Goal: Task Accomplishment & Management: Use online tool/utility

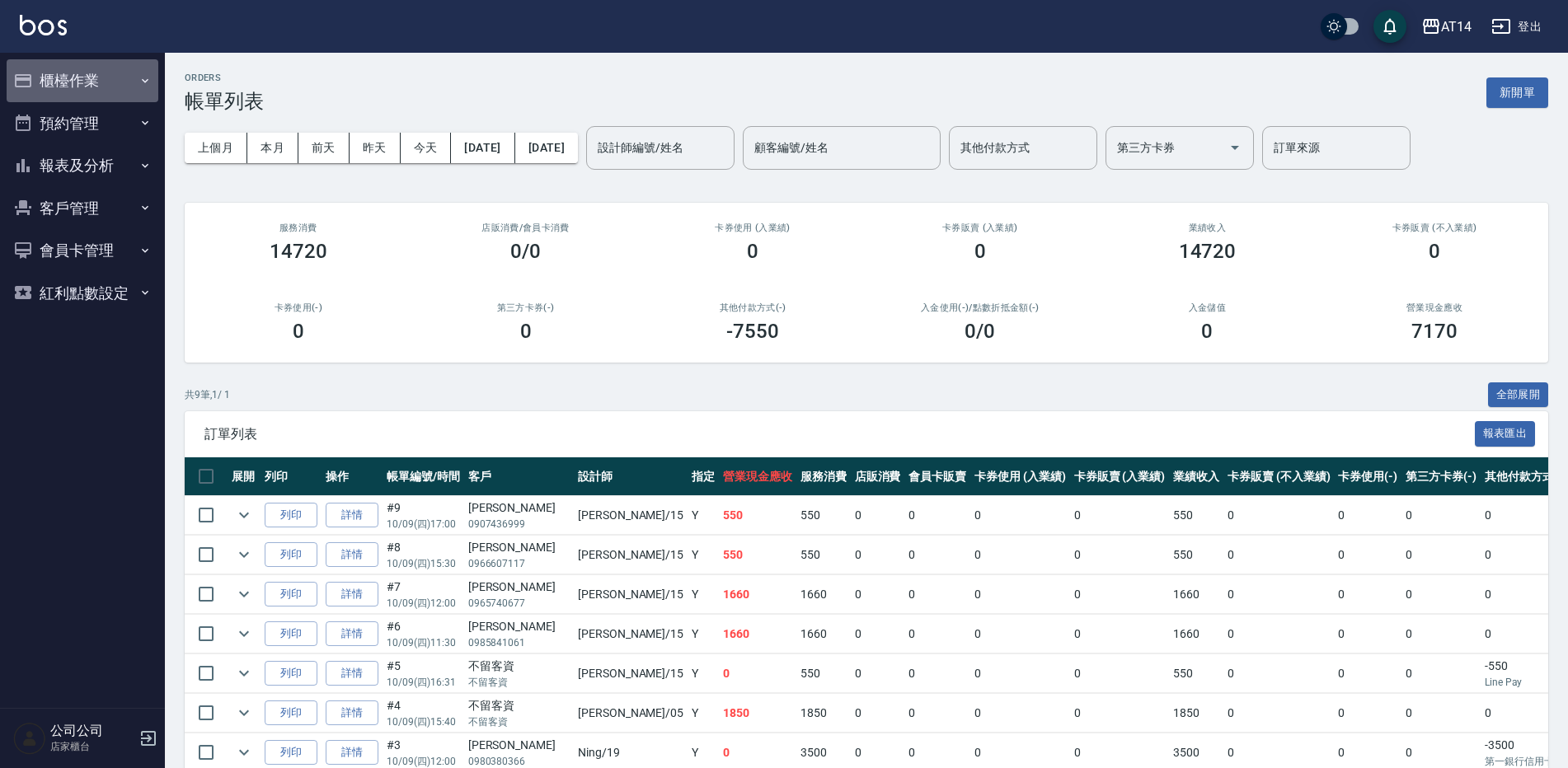
click at [84, 85] on button "櫃檯作業" at bounding box center [82, 80] width 151 height 43
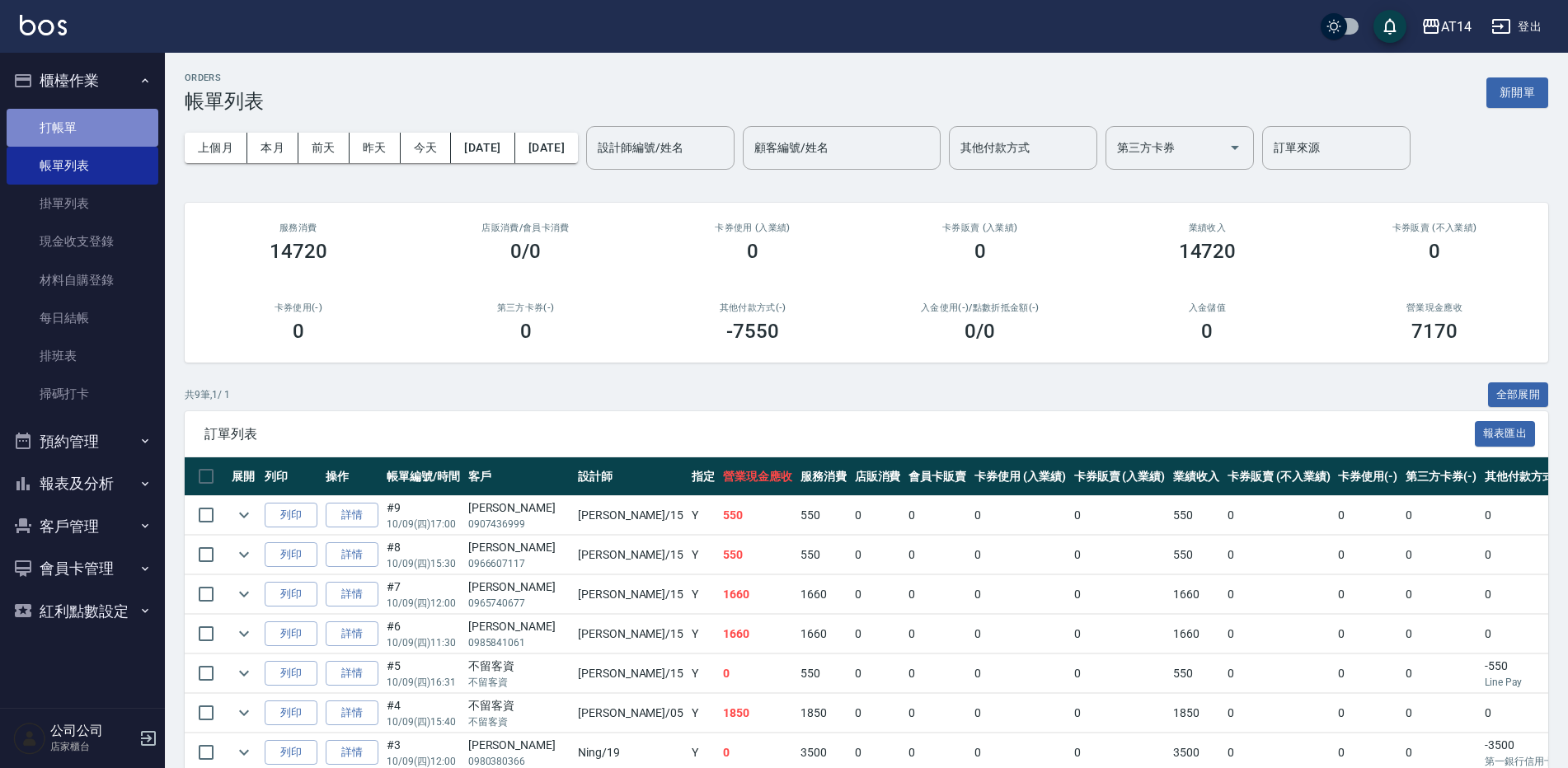
click at [44, 132] on link "打帳單" at bounding box center [82, 128] width 151 height 38
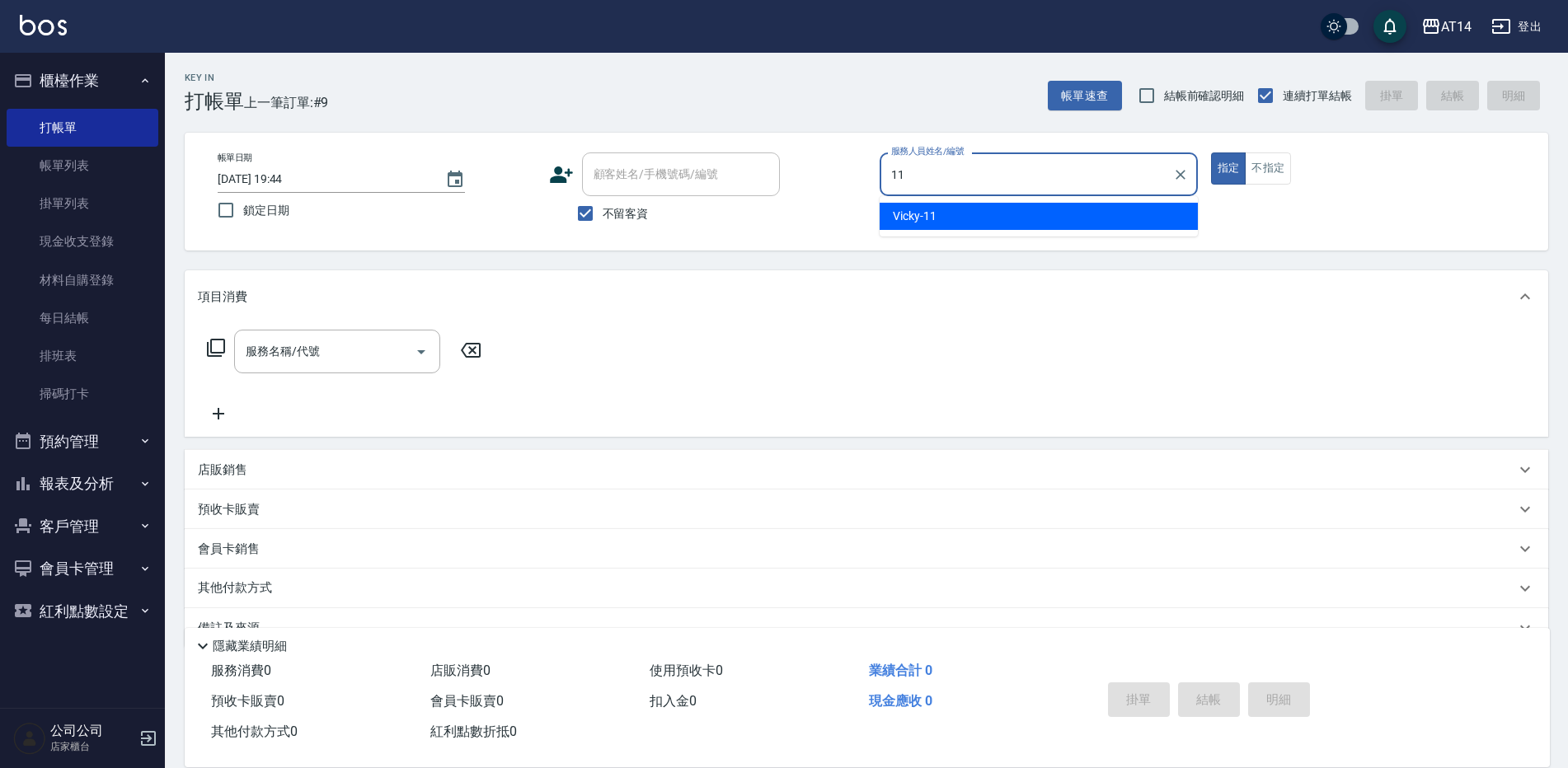
type input "Vicky-11"
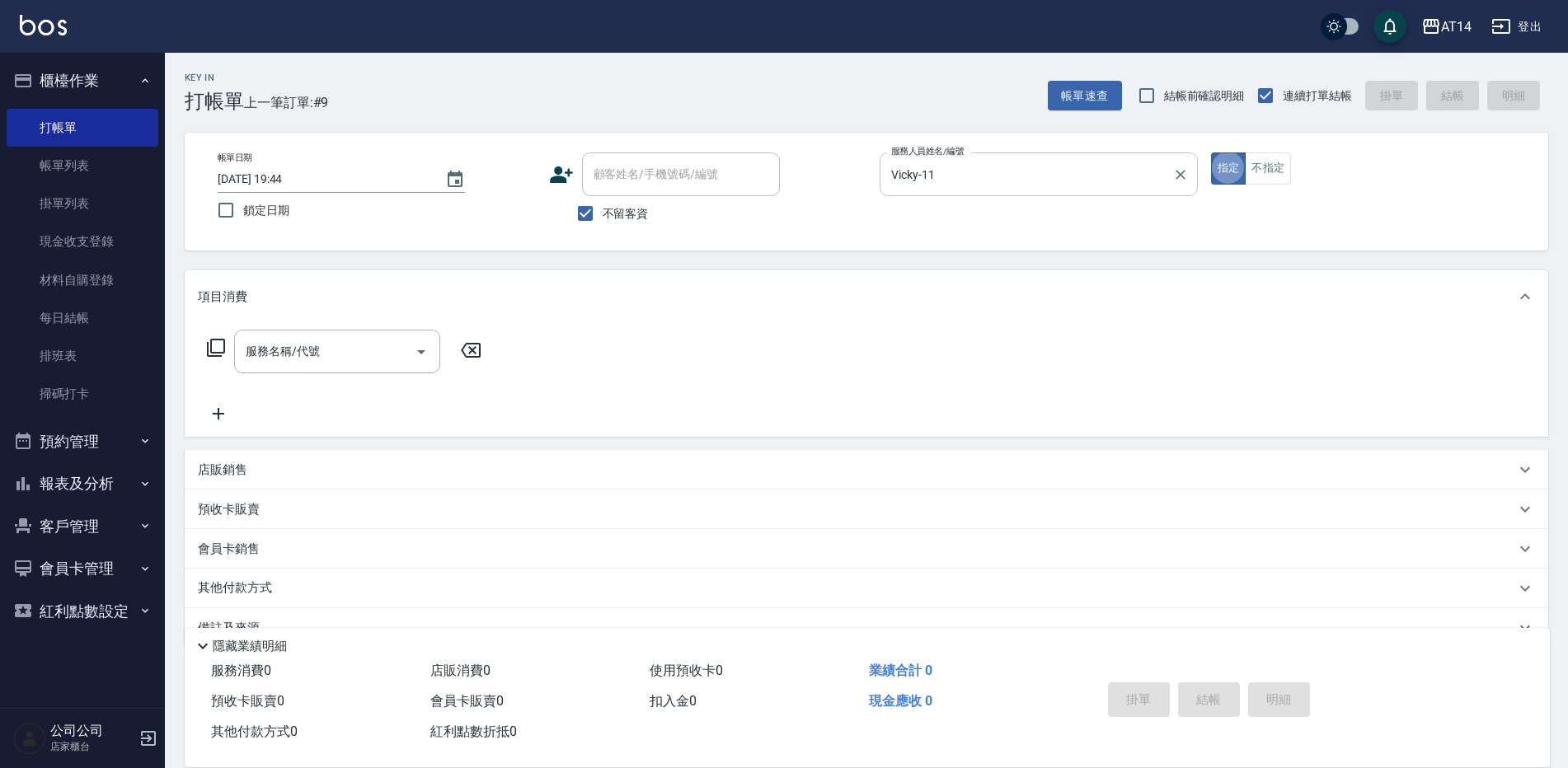
type button "true"
click at [589, 211] on input "不留客資" at bounding box center [585, 213] width 34 height 34
checkbox input "false"
click at [605, 192] on div "顧客姓名/手機號碼/編號" at bounding box center [681, 174] width 198 height 44
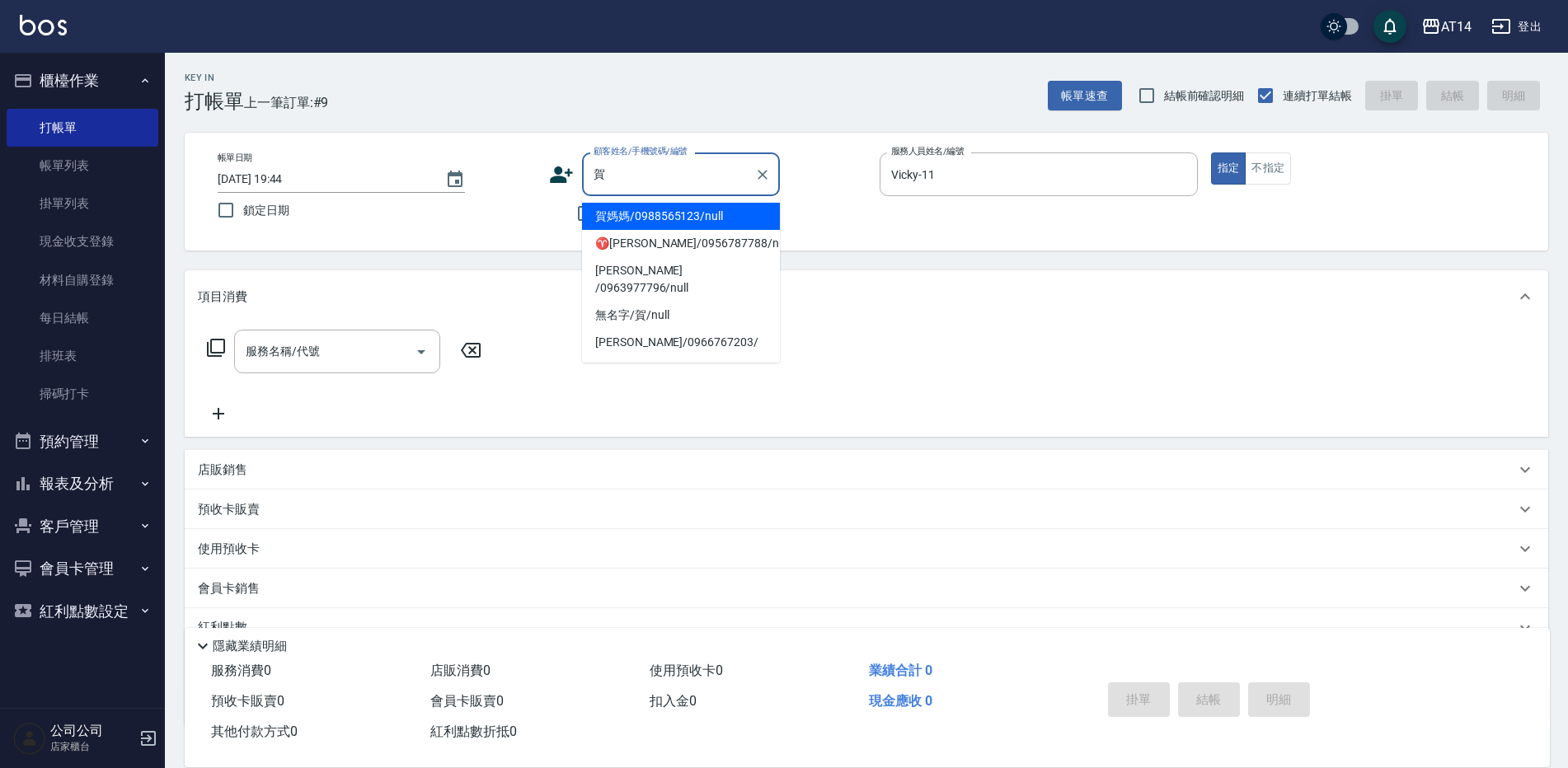
click at [650, 215] on li "賀媽媽/0988565123/null" at bounding box center [681, 216] width 198 height 28
type input "賀媽媽/0988565123/null"
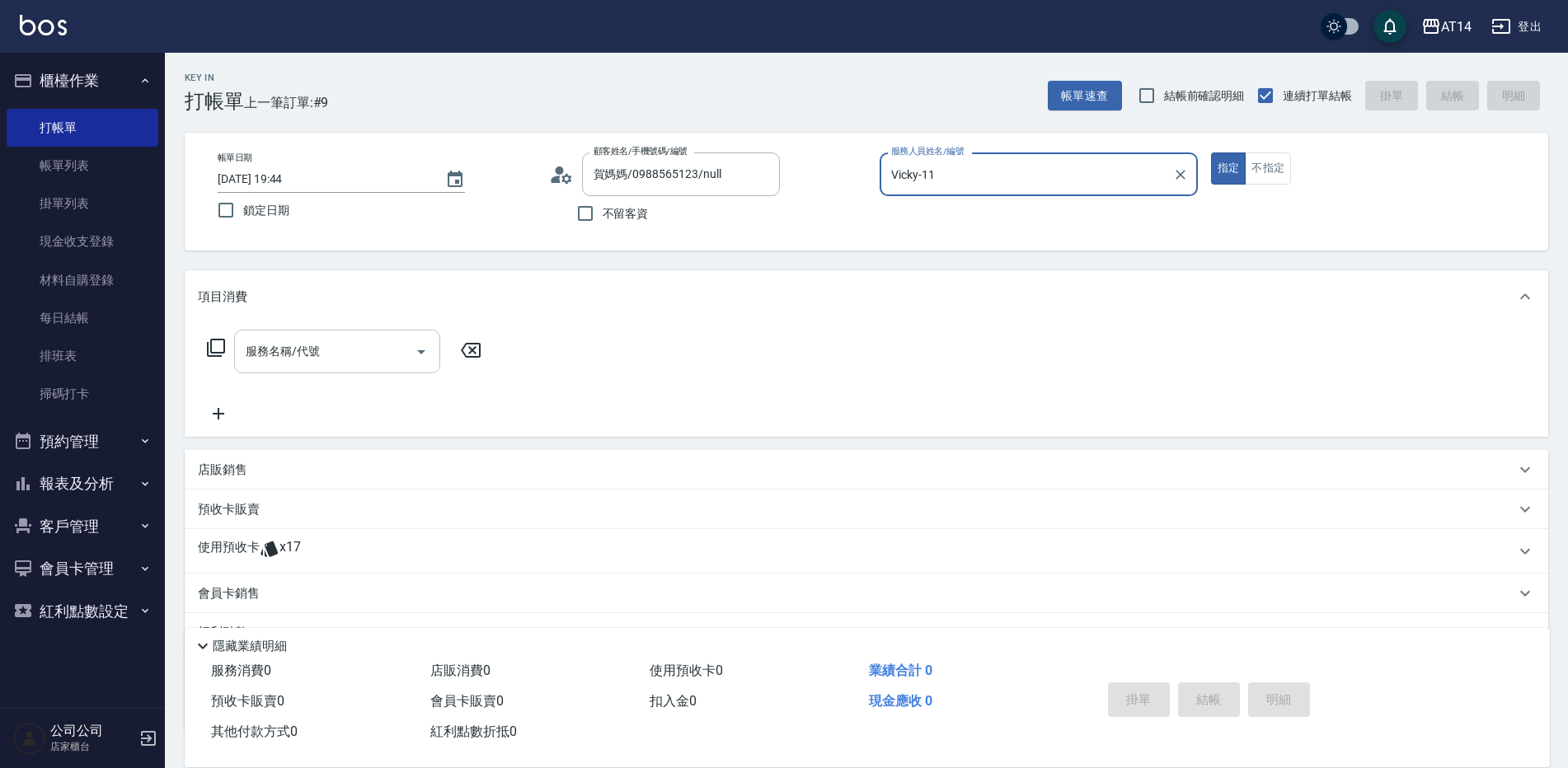
click at [359, 368] on div "服務名稱/代號" at bounding box center [337, 351] width 206 height 44
click at [640, 367] on div "服務名稱/代號 服務名稱/代號" at bounding box center [866, 379] width 1363 height 113
click at [430, 549] on div "使用預收卡 x17" at bounding box center [856, 551] width 1317 height 25
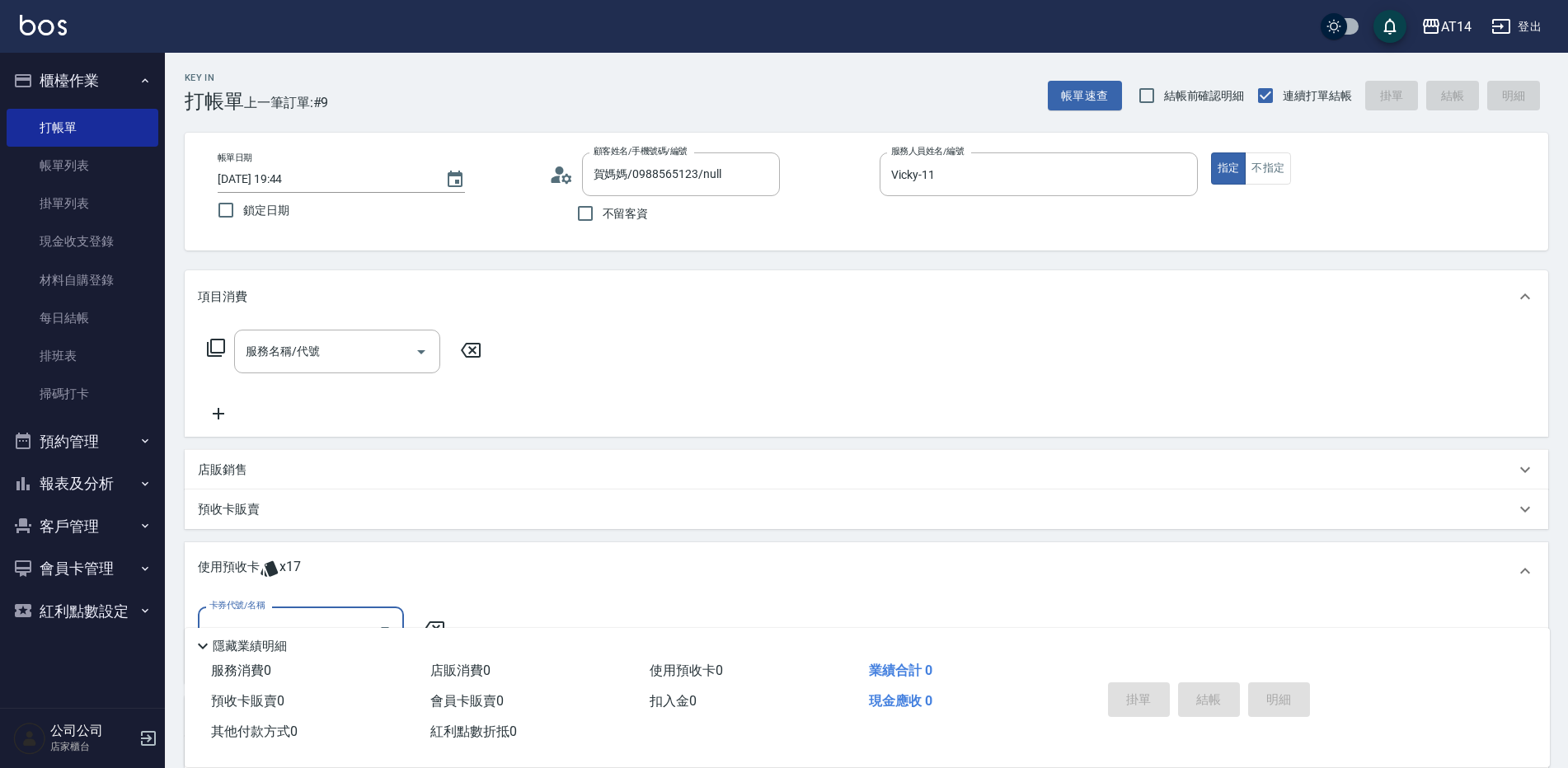
scroll to position [83, 0]
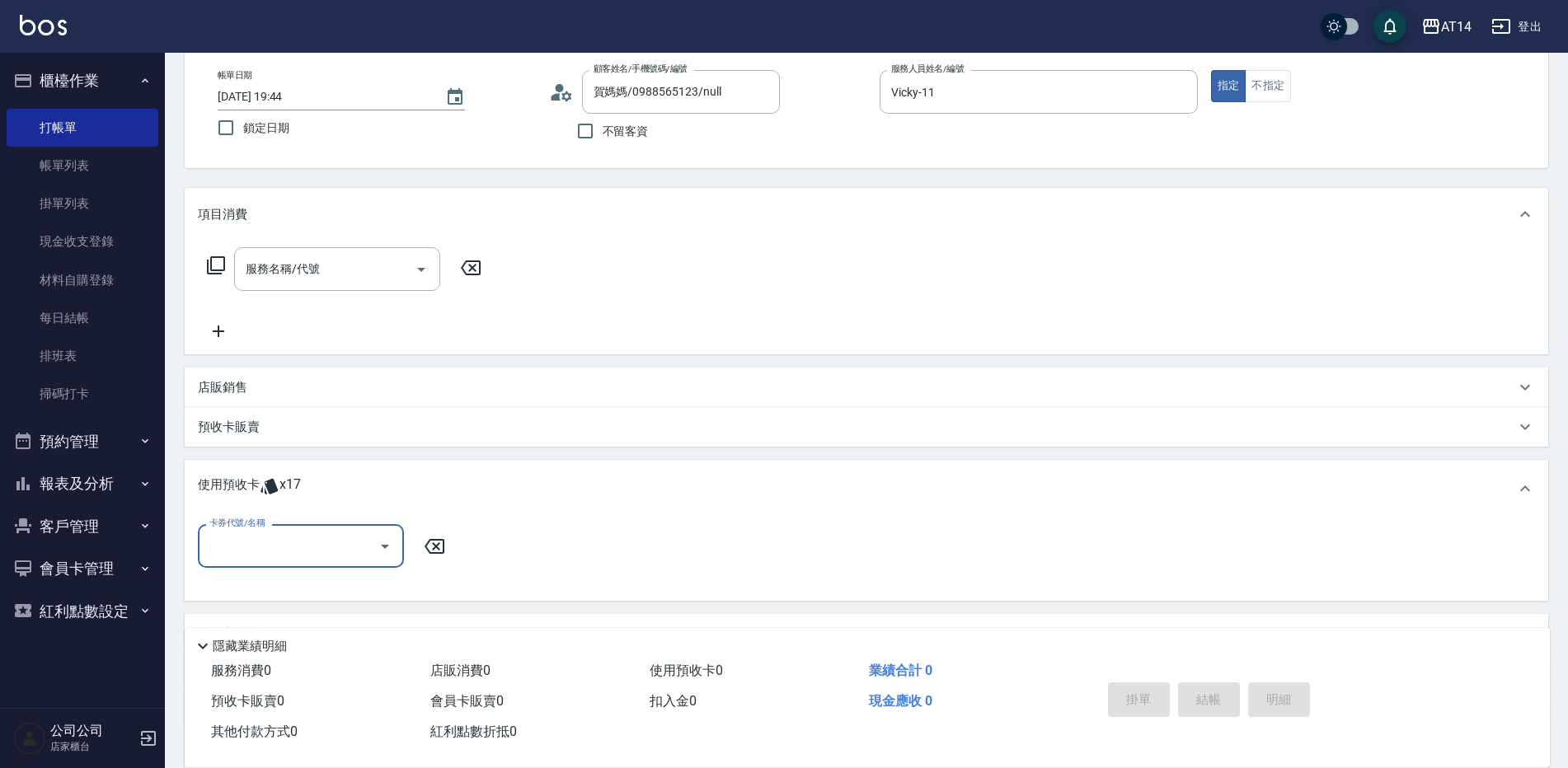
click at [378, 558] on button "Open" at bounding box center [385, 546] width 27 height 27
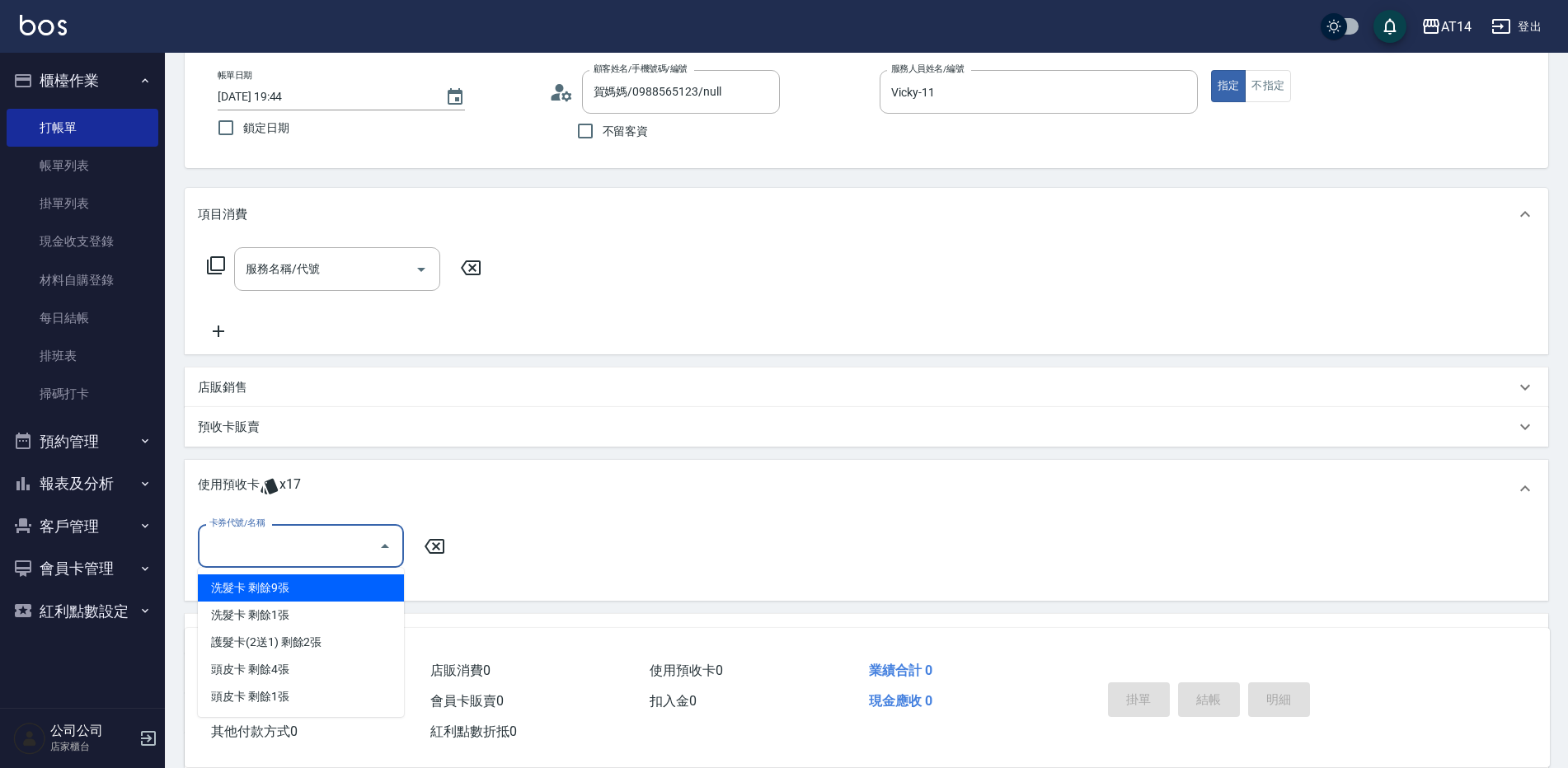
click at [367, 575] on div "洗髮卡 剩餘9張" at bounding box center [301, 587] width 206 height 28
type input "洗髮卡"
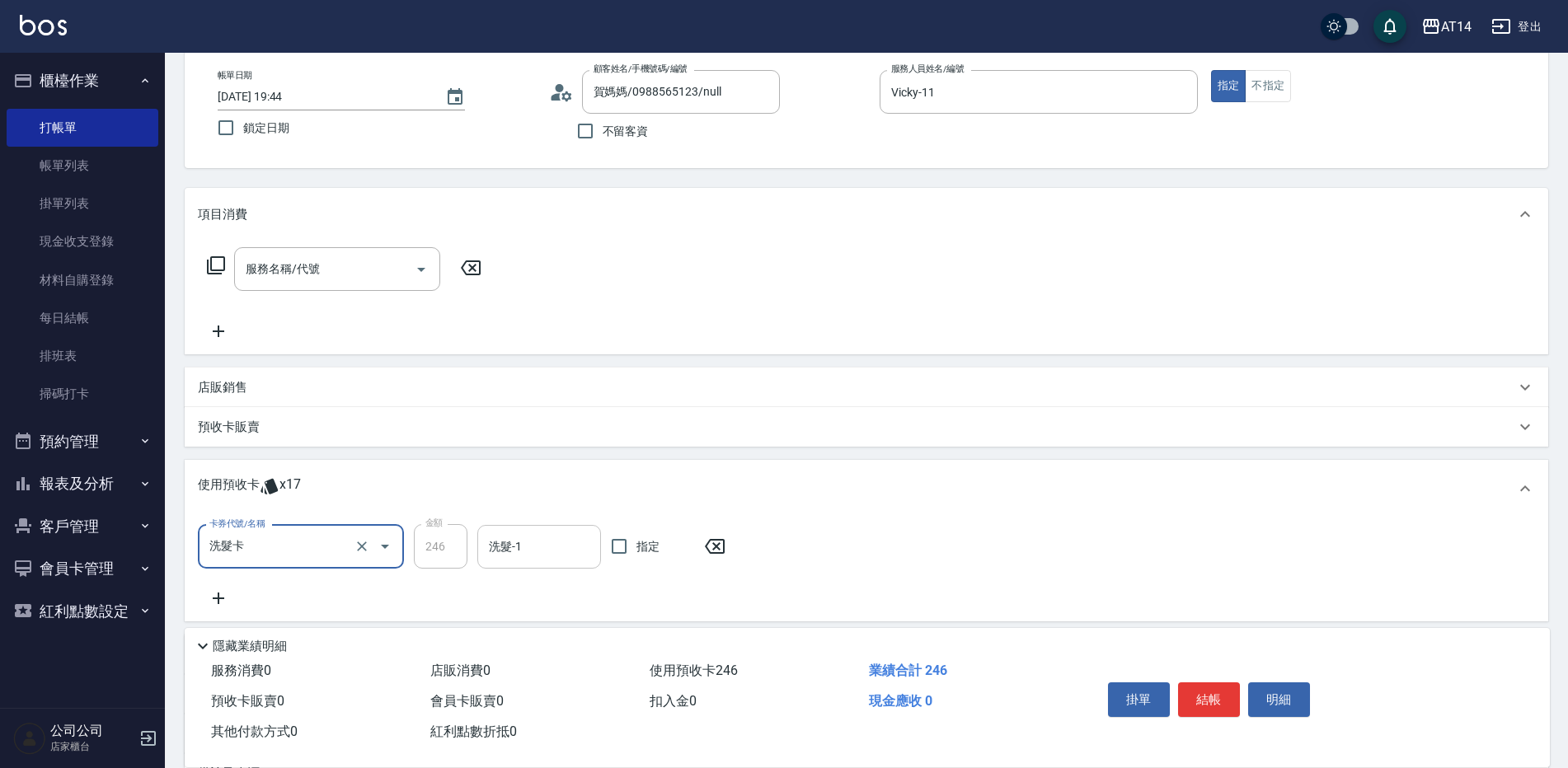
click at [522, 542] on input "洗髮-1" at bounding box center [539, 546] width 109 height 29
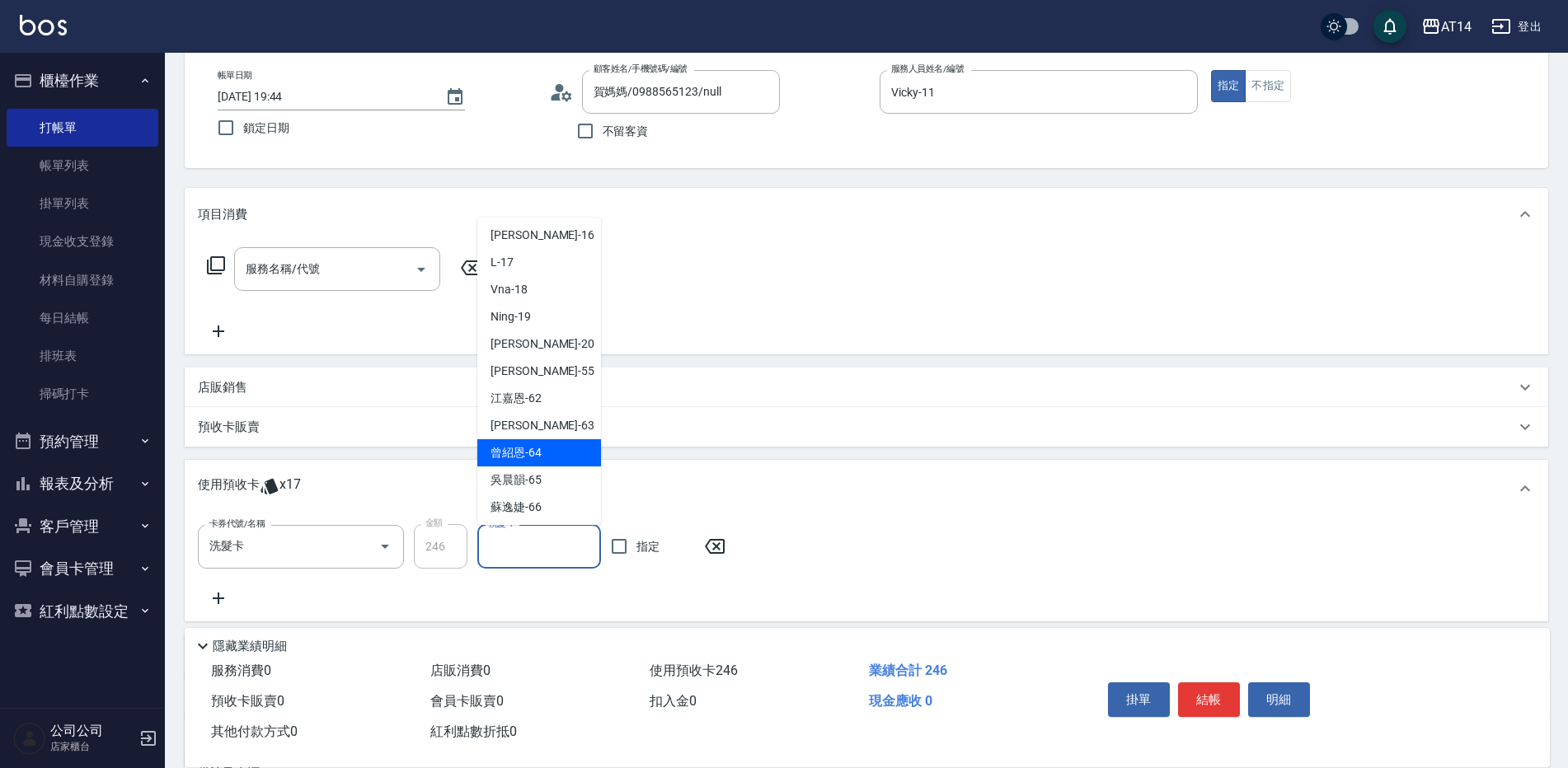
scroll to position [304, 0]
click at [537, 457] on span "[PERSON_NAME]-66" at bounding box center [516, 450] width 51 height 17
type input "[PERSON_NAME]-66"
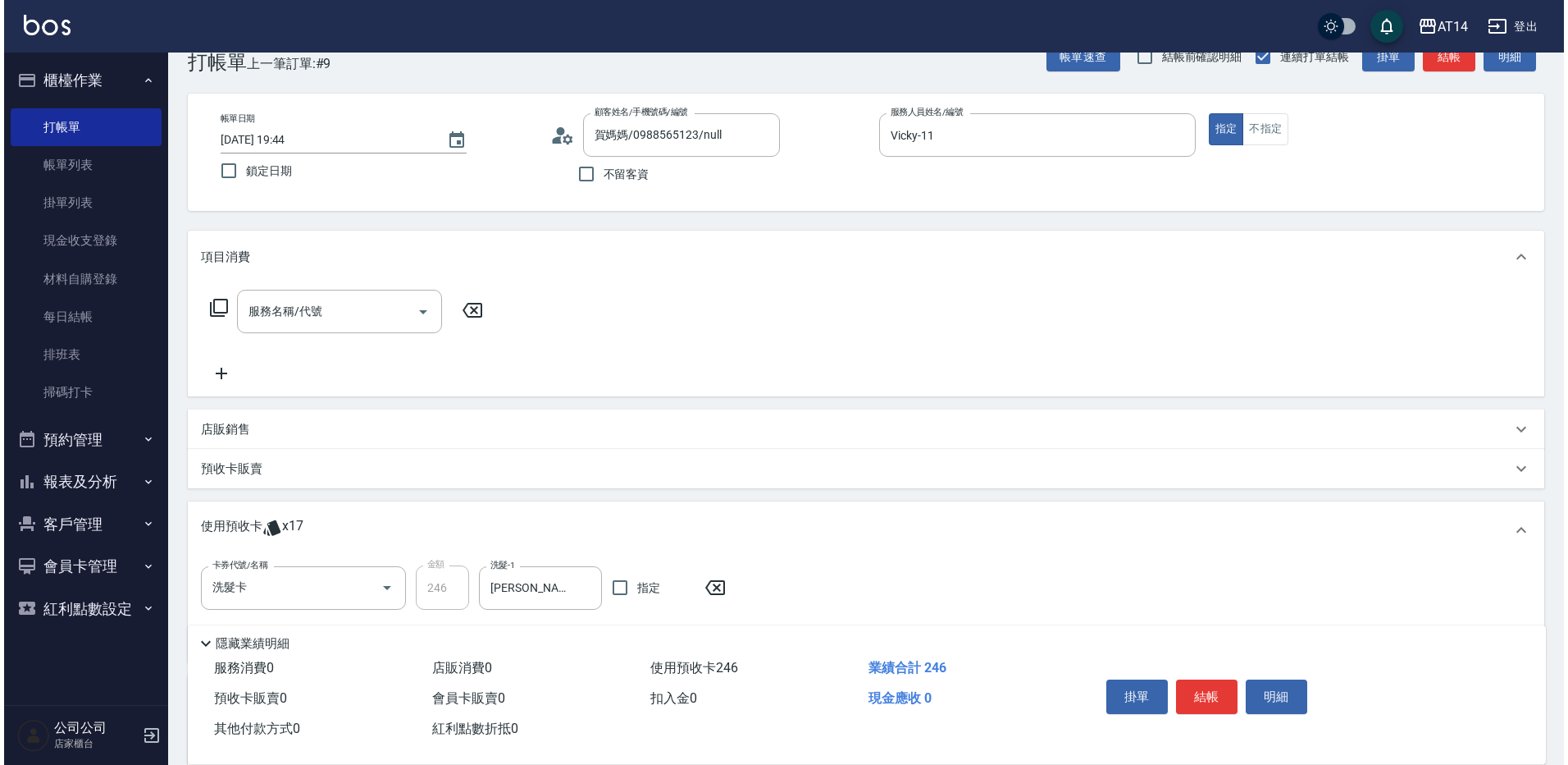
scroll to position [0, 0]
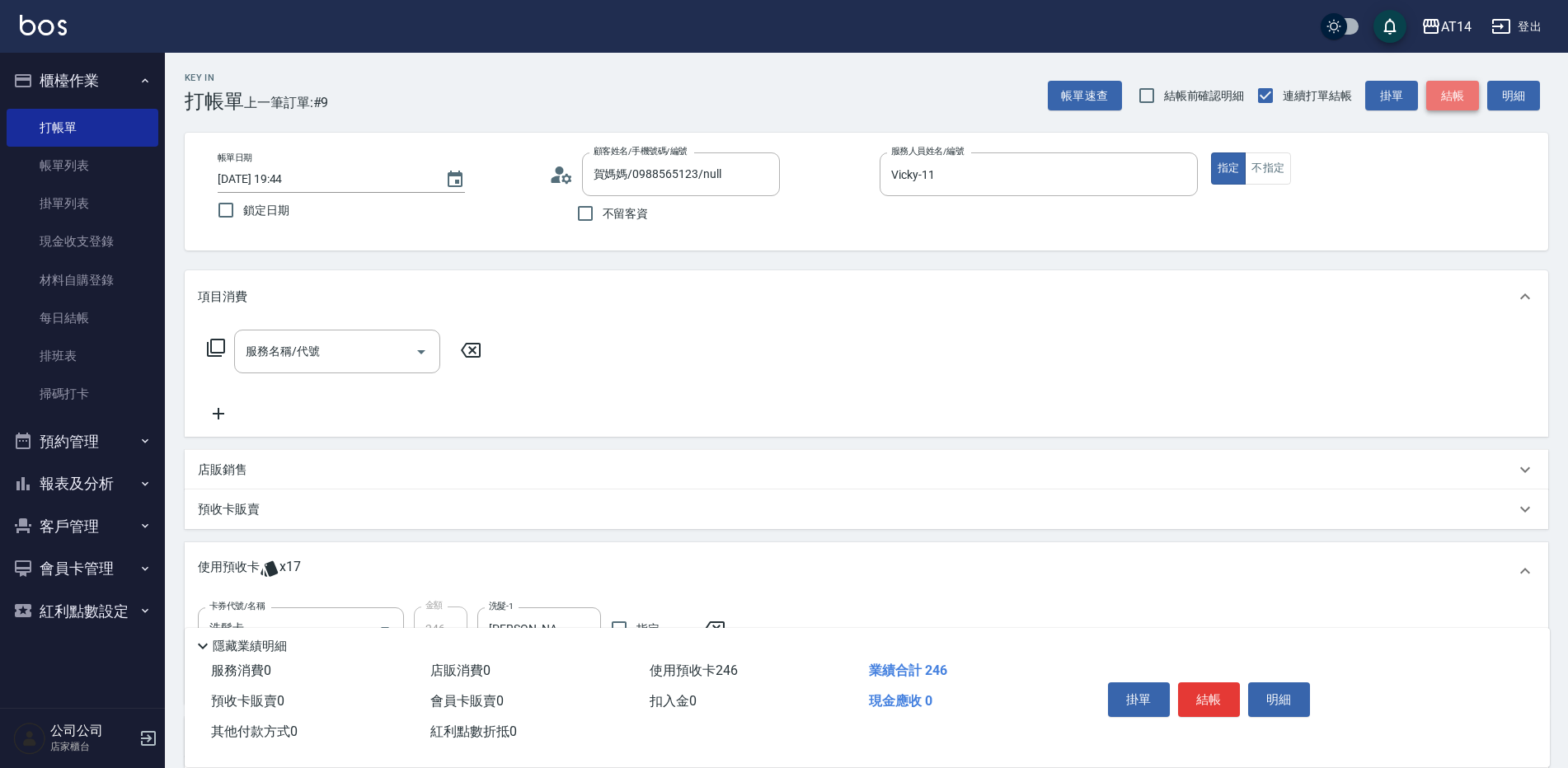
click at [1466, 90] on button "結帳" at bounding box center [1452, 96] width 52 height 30
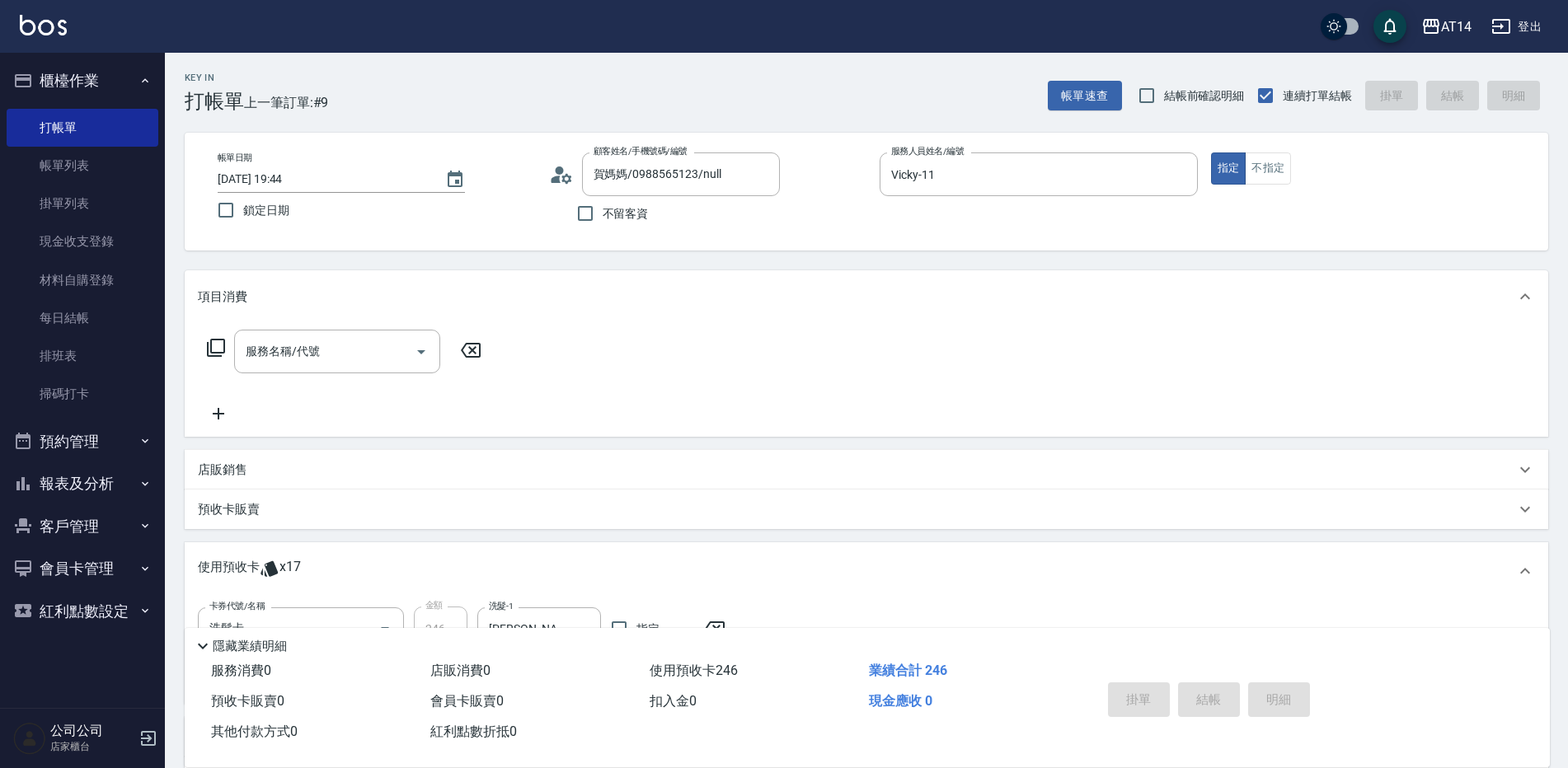
type input "[DATE] 19:45"
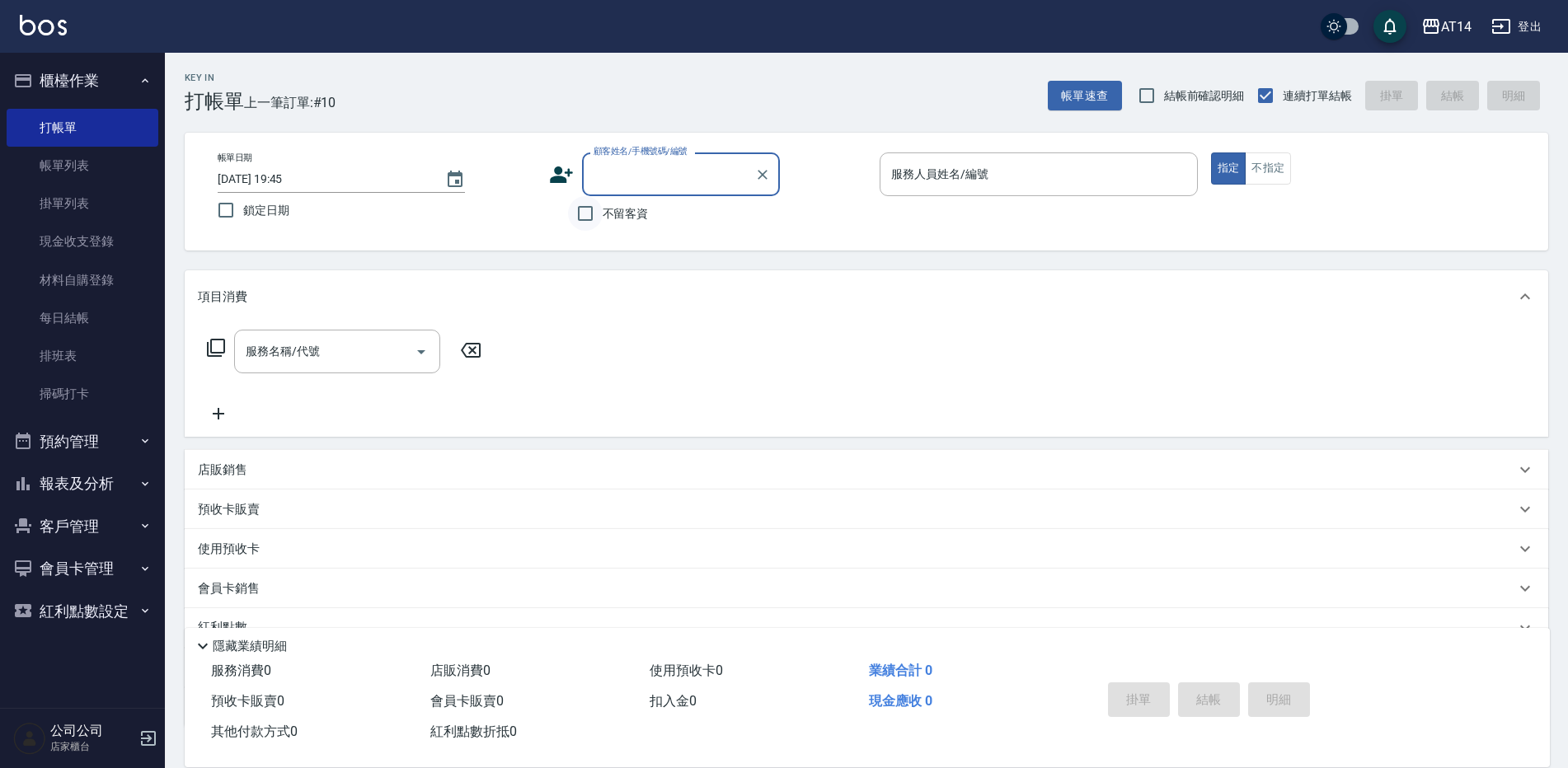
click at [589, 215] on input "不留客資" at bounding box center [585, 213] width 34 height 34
click at [592, 210] on input "不留客資" at bounding box center [585, 213] width 34 height 34
click at [586, 220] on input "不留客資" at bounding box center [585, 213] width 34 height 34
checkbox input "true"
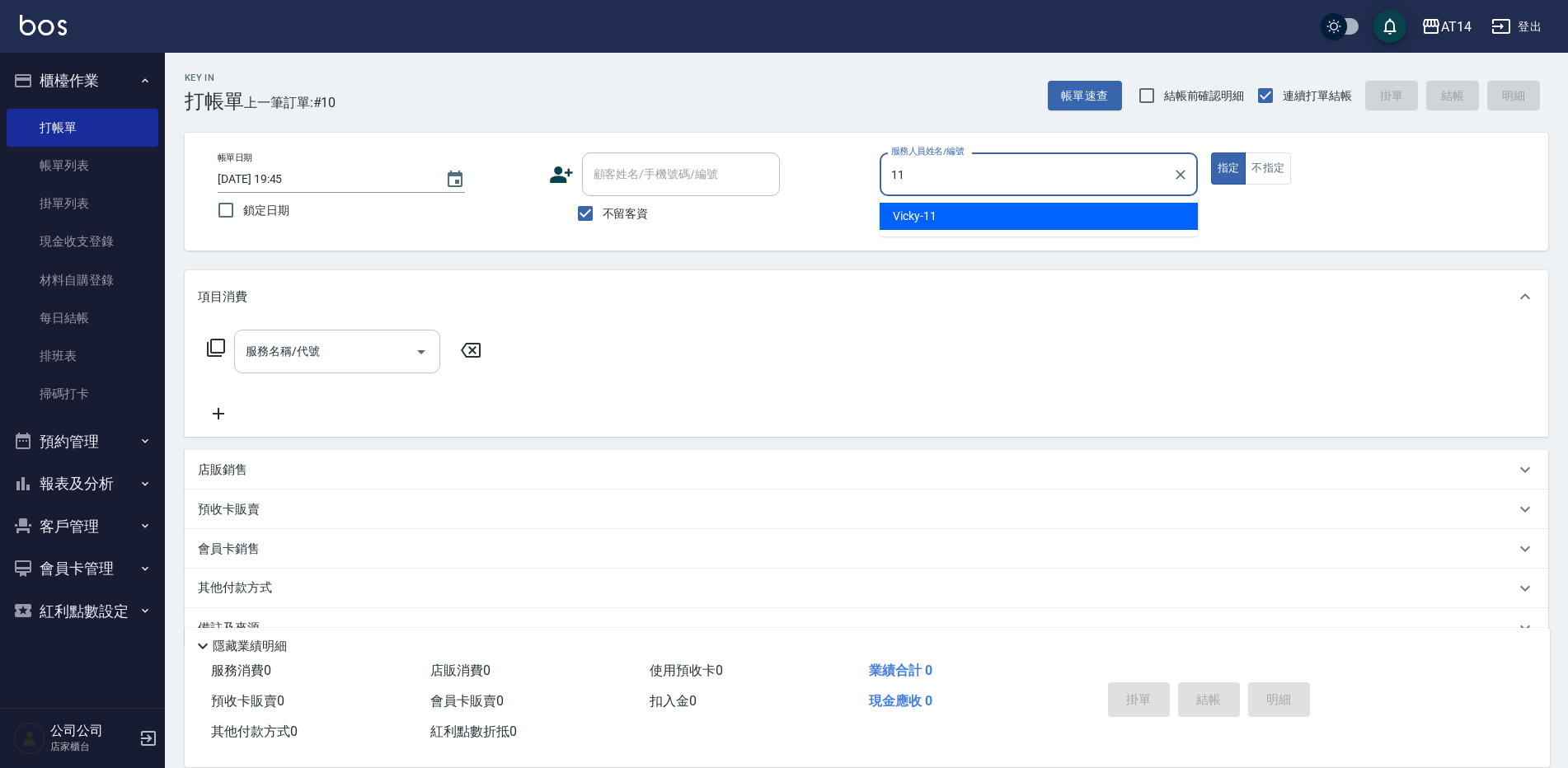
type input "11"
click at [377, 356] on input "服務名稱/代號" at bounding box center [325, 351] width 167 height 29
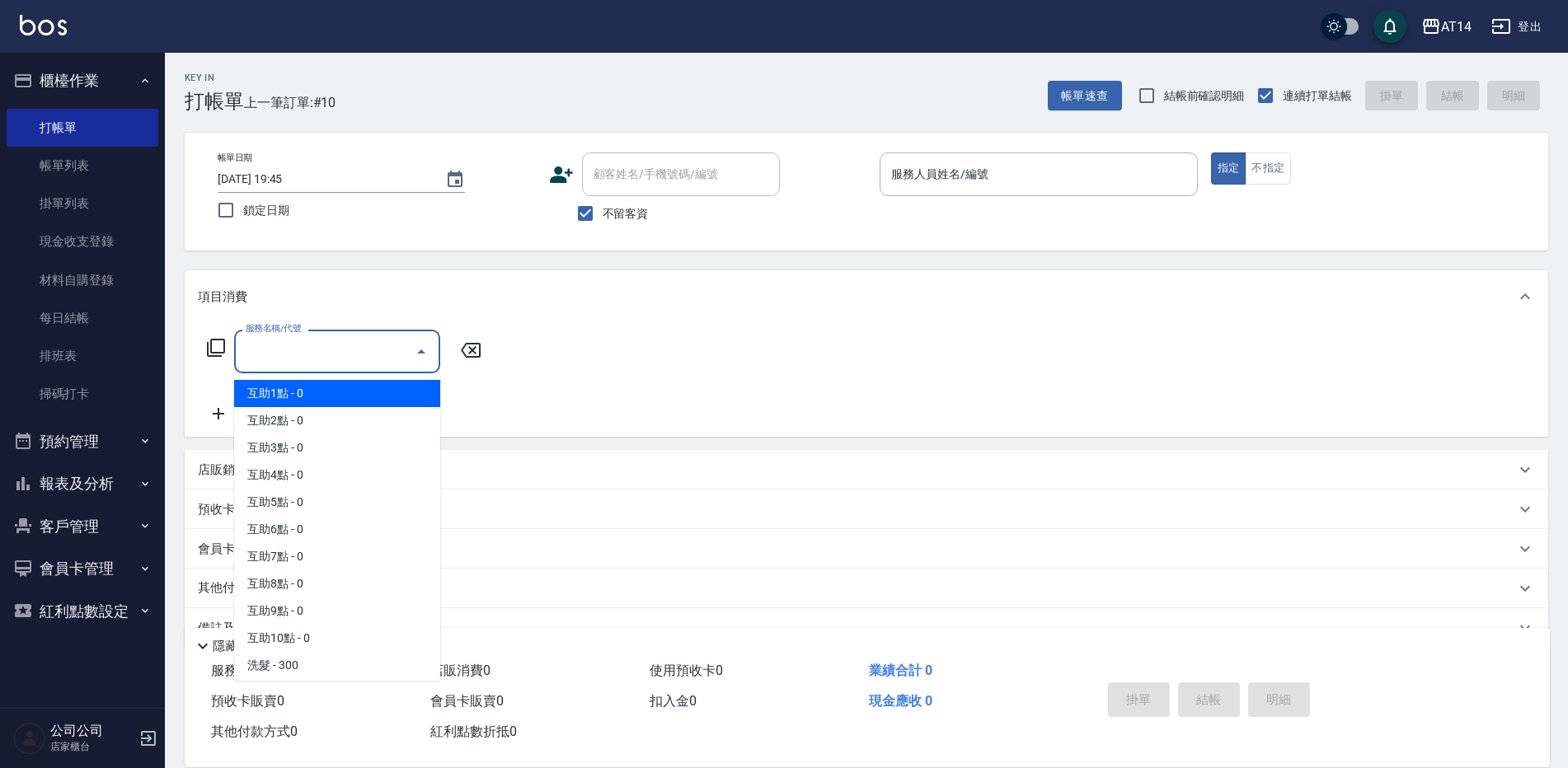
type input "0"
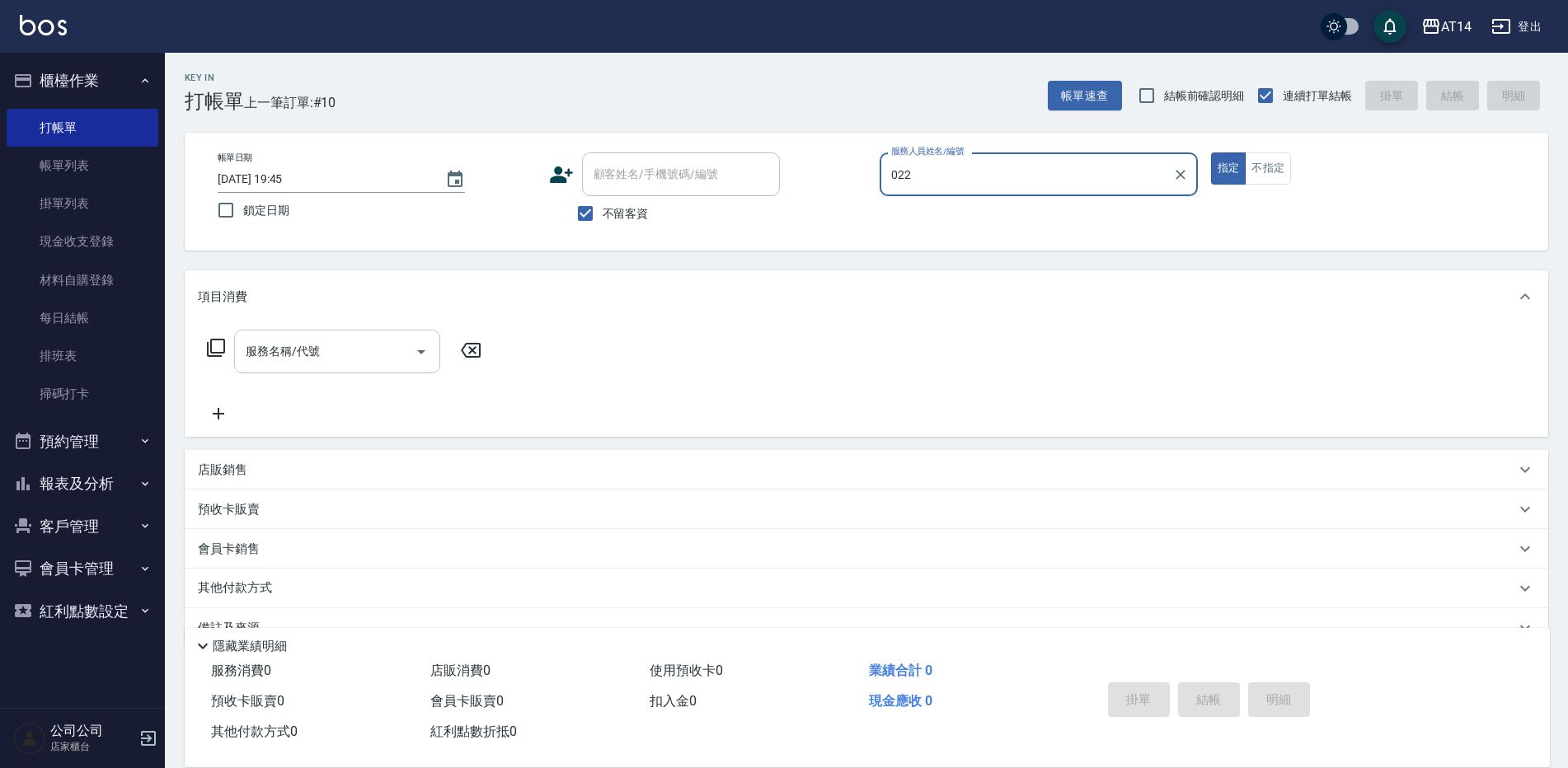
type input "022"
click at [1211, 152] on button "指定" at bounding box center [1228, 168] width 35 height 32
click at [359, 334] on div "服務名稱/代號" at bounding box center [337, 351] width 206 height 44
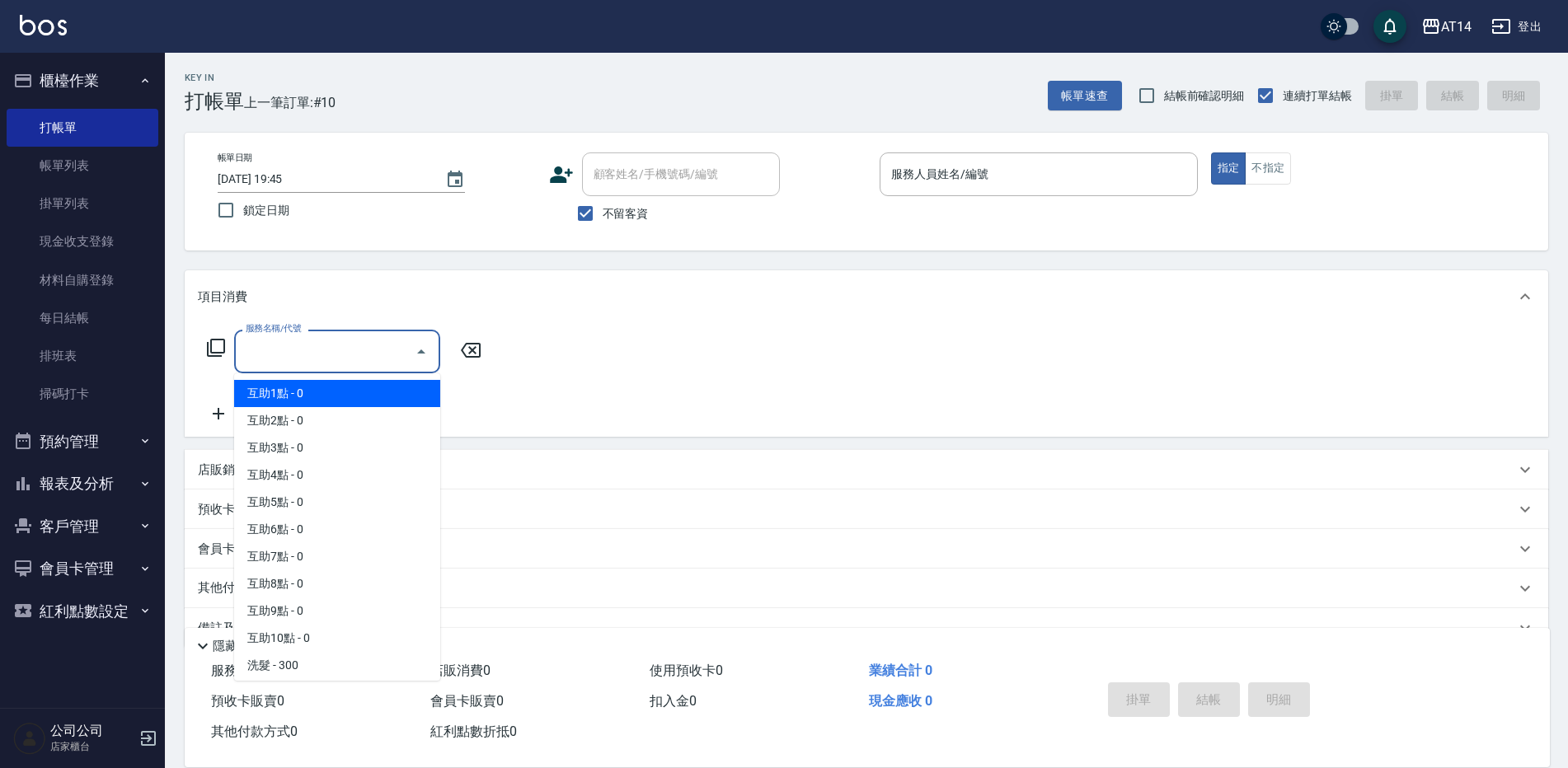
type input "0"
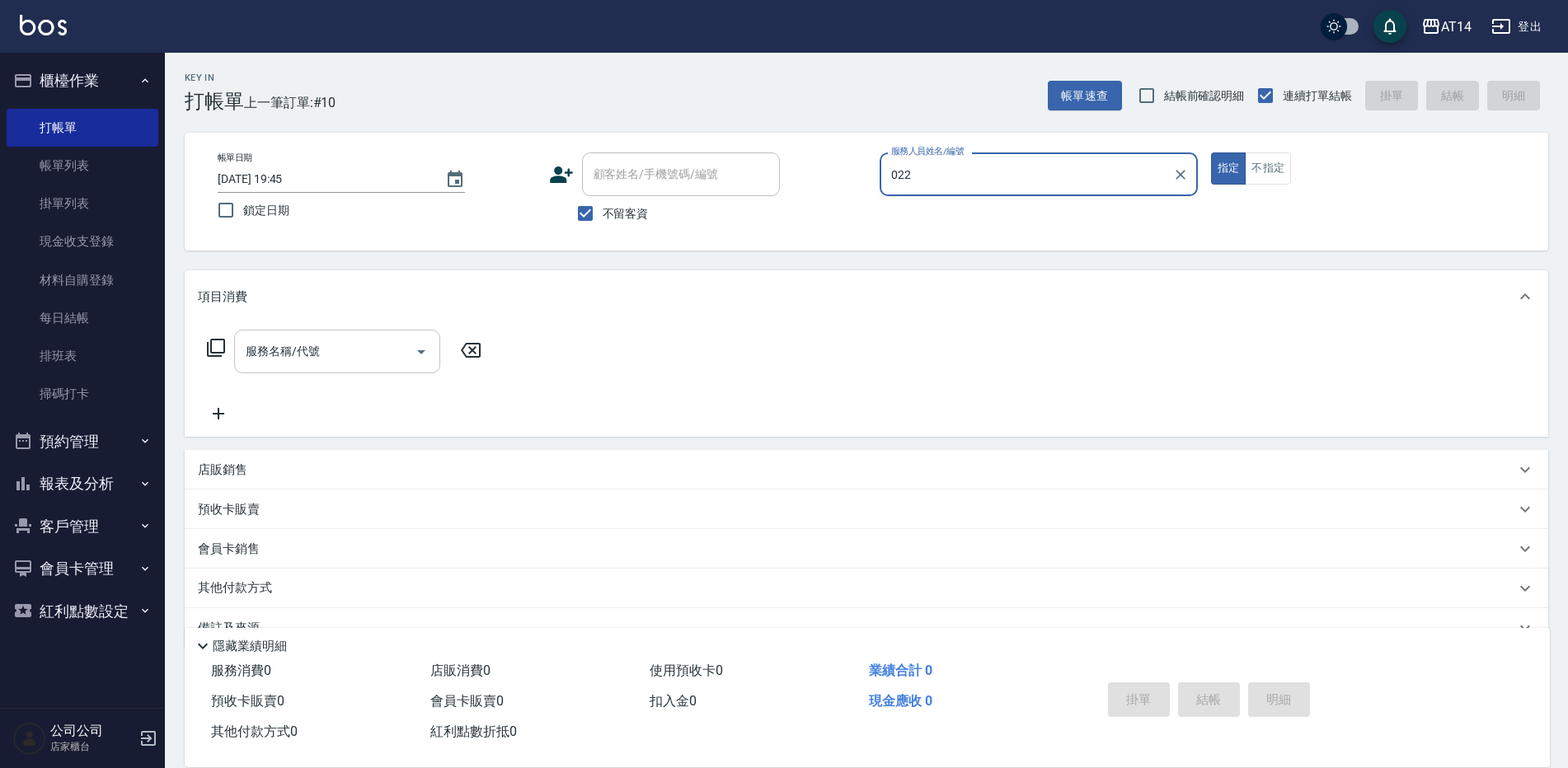
type input "022"
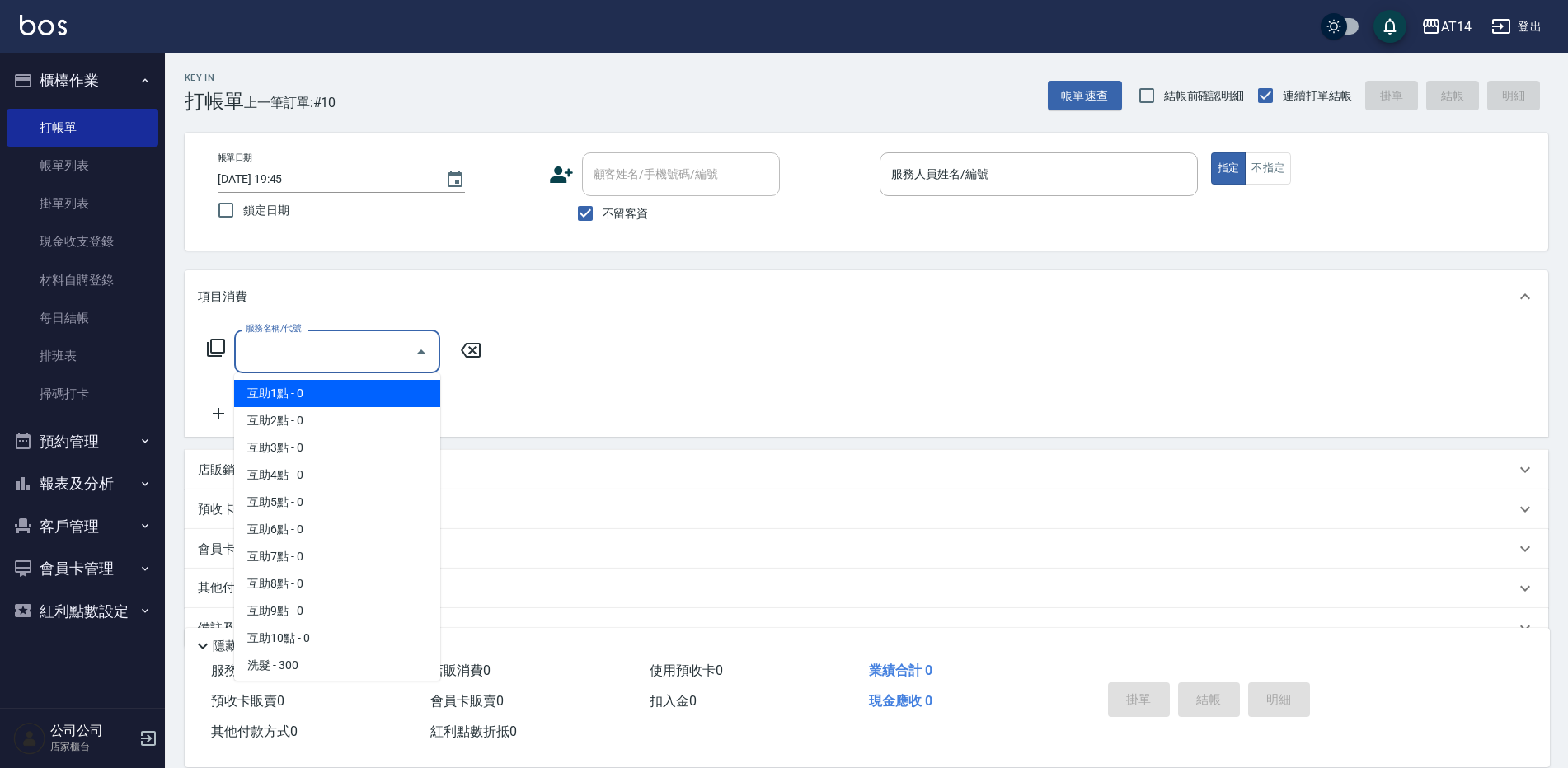
click at [323, 361] on input "服務名稱/代號" at bounding box center [325, 351] width 167 height 29
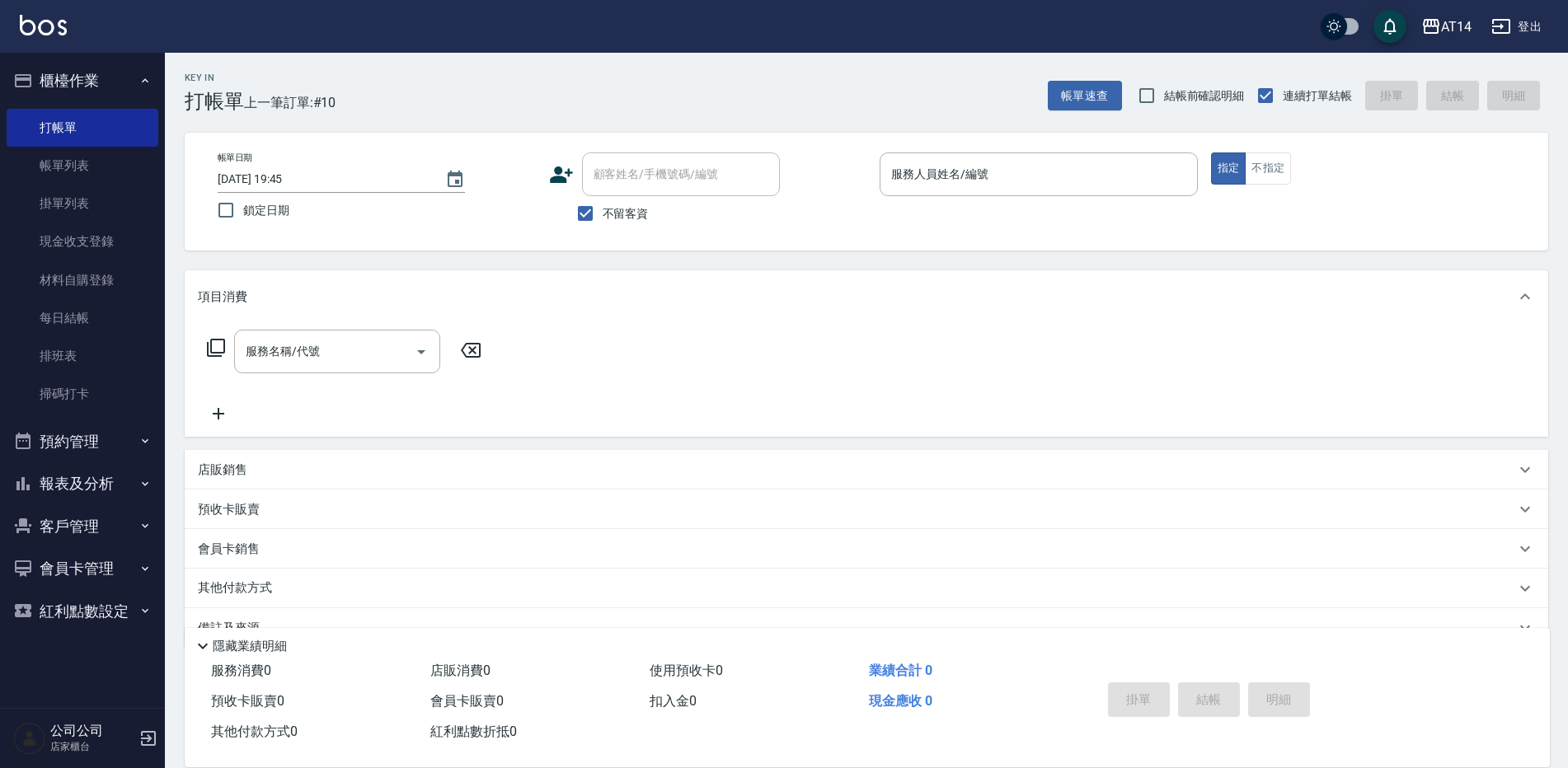
click at [464, 407] on div "服務名稱/代號 服務名稱/代號" at bounding box center [345, 376] width 293 height 94
click at [423, 350] on icon "Open" at bounding box center [421, 352] width 9 height 4
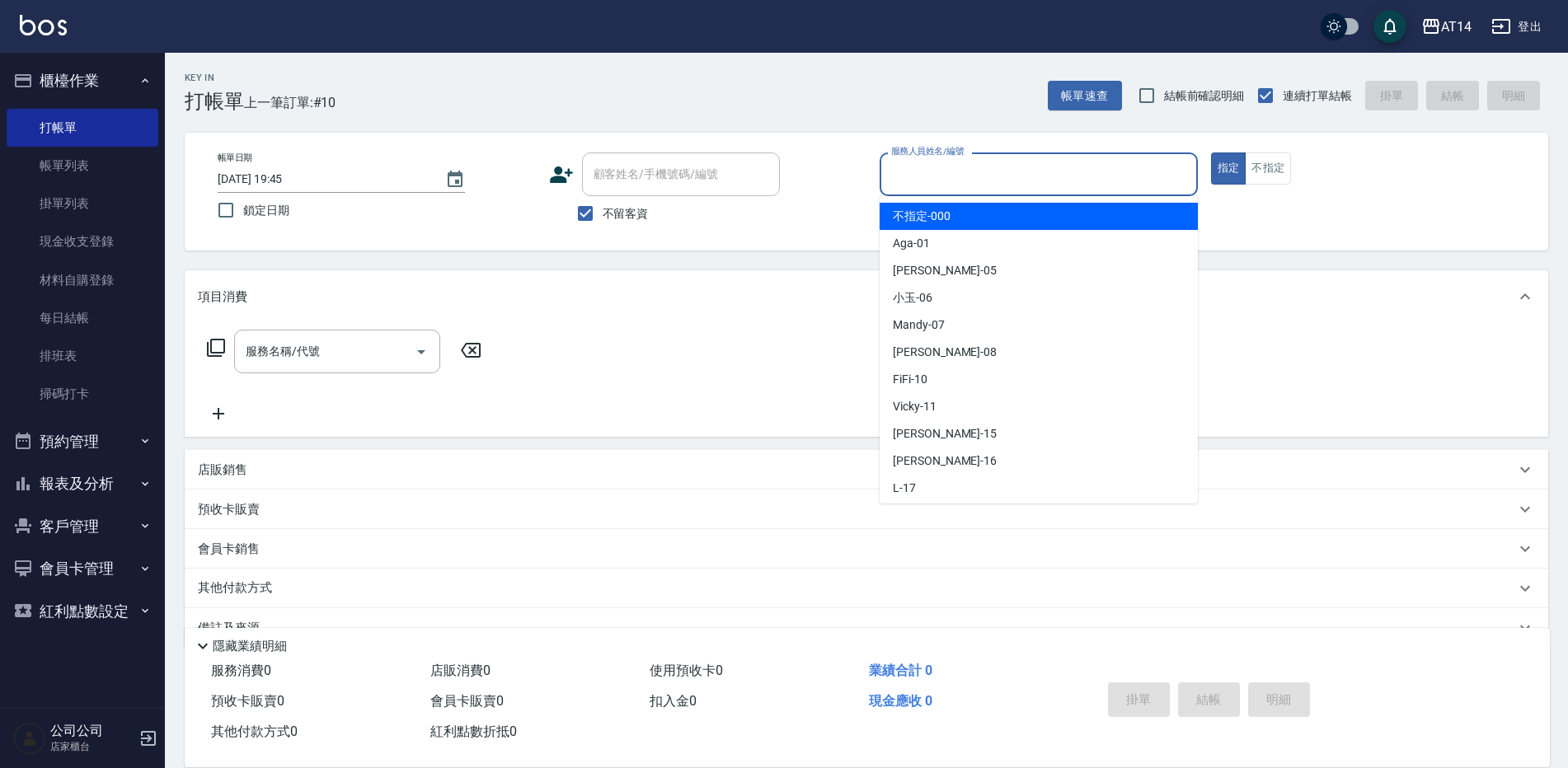
click at [1189, 174] on input "服務人員姓名/編號" at bounding box center [1039, 174] width 304 height 29
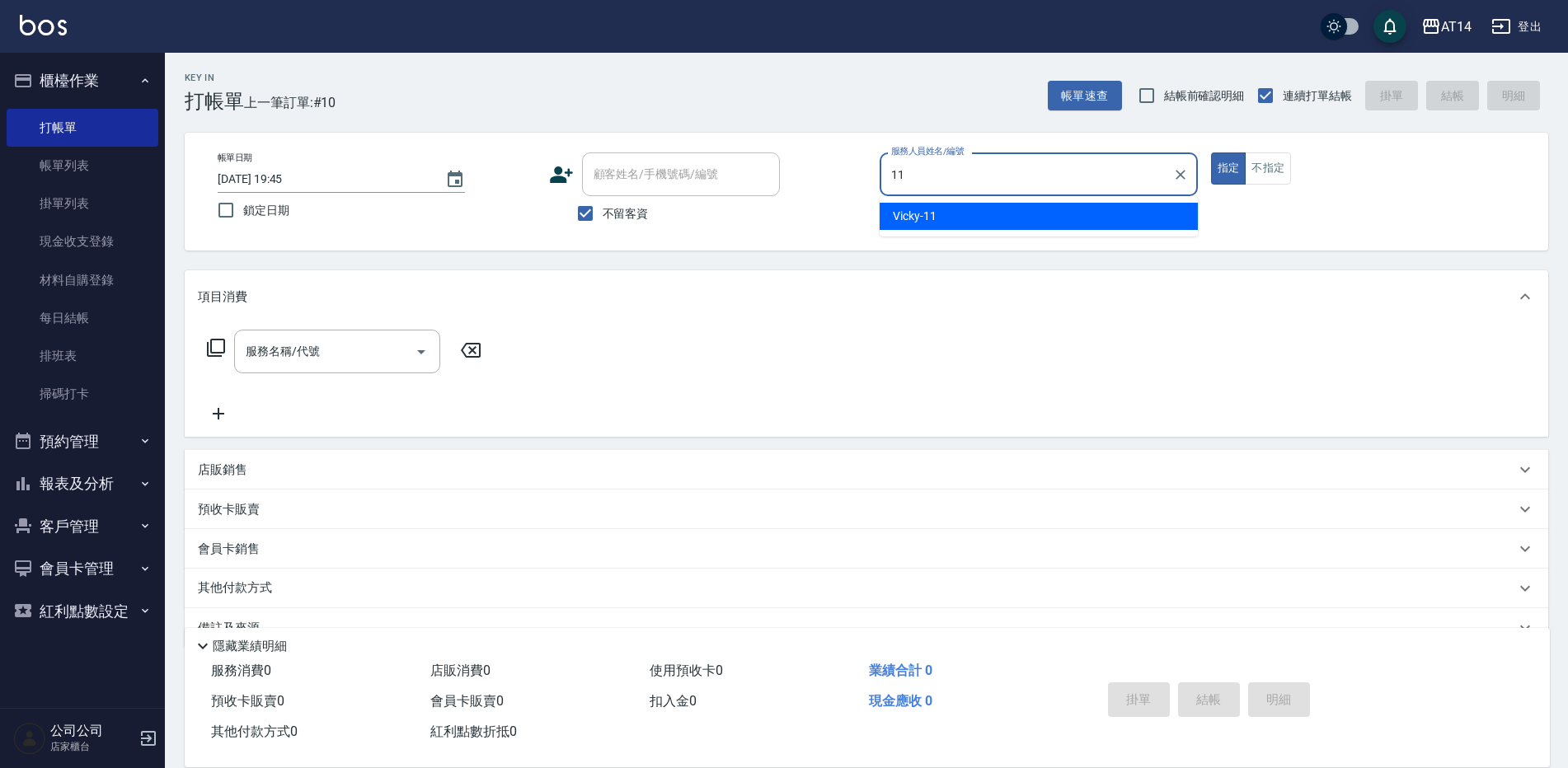
type input "Vicky-11"
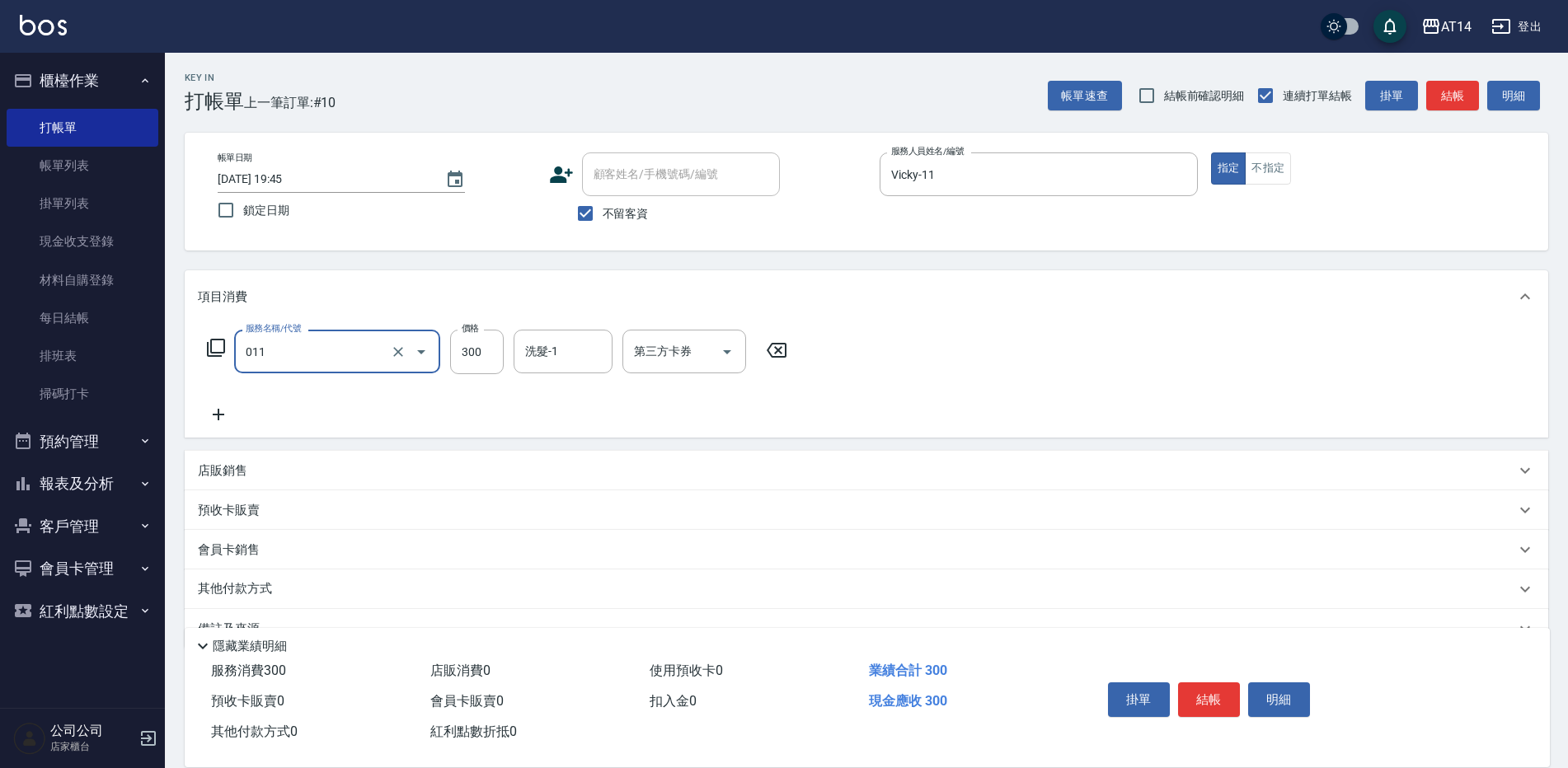
type input "洗髮(011)"
click at [1465, 89] on button "結帳" at bounding box center [1452, 96] width 52 height 30
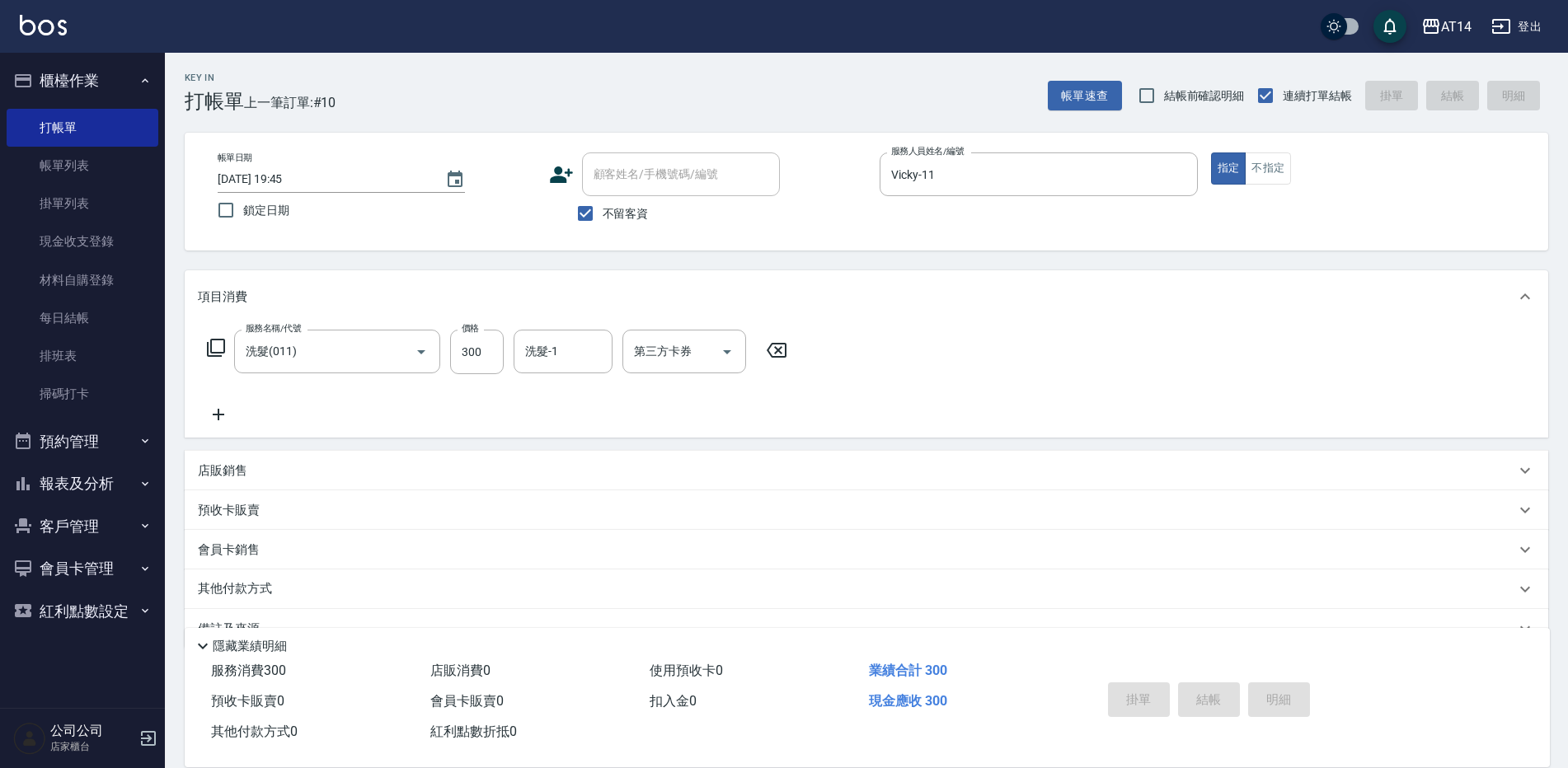
type input "[DATE] 19:46"
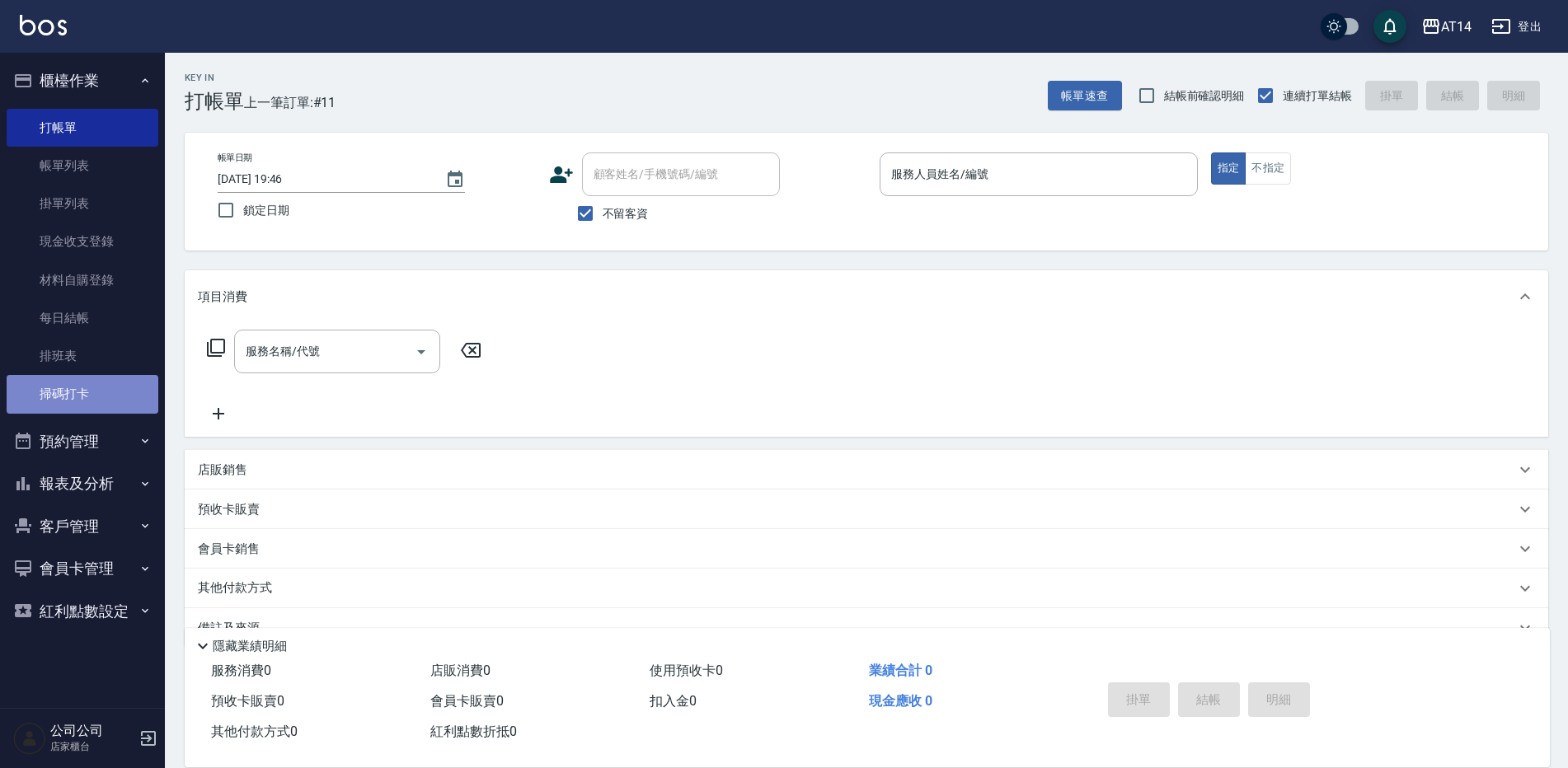
click at [116, 400] on link "掃碼打卡" at bounding box center [82, 394] width 151 height 38
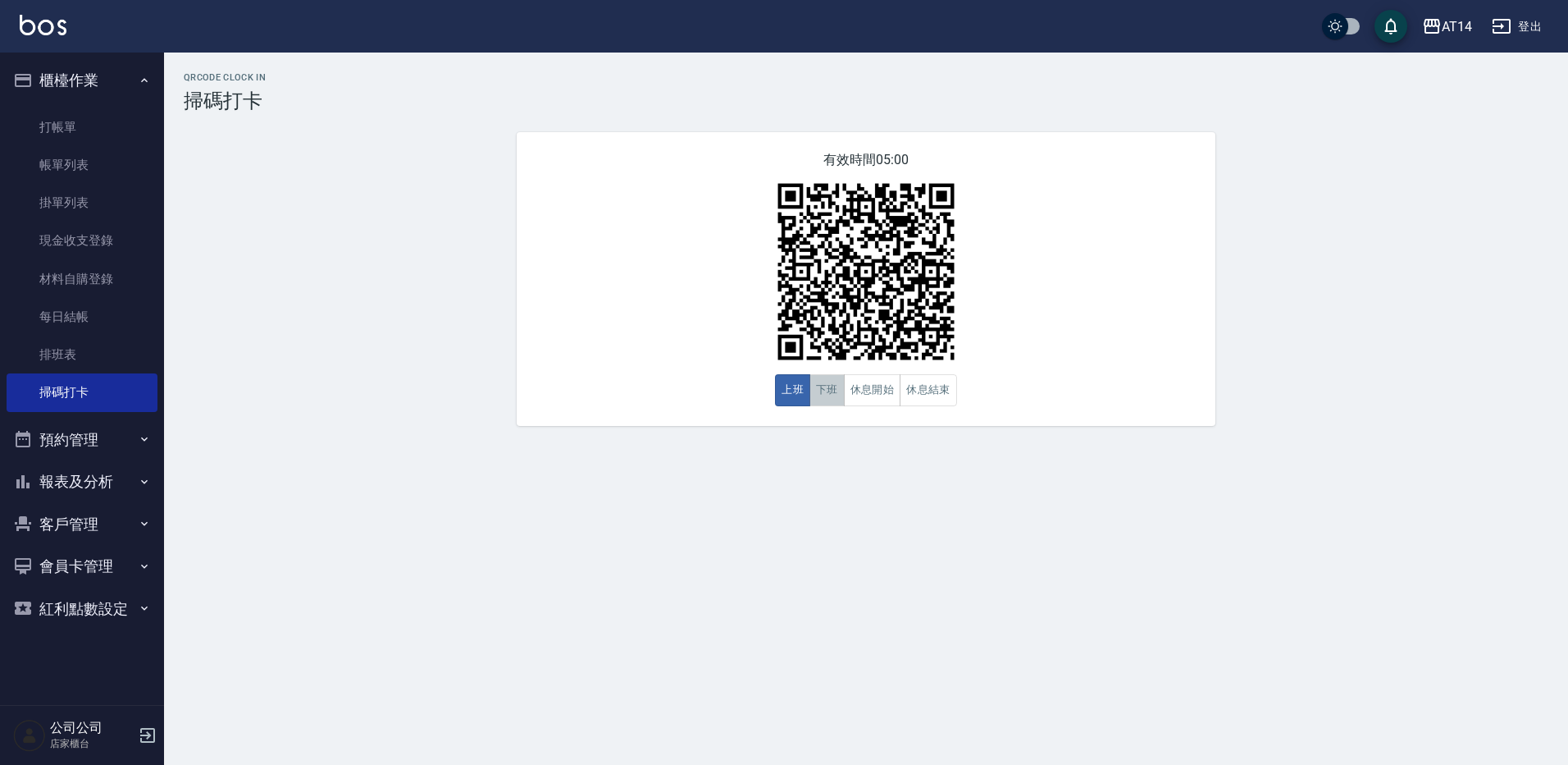
click at [824, 400] on button "下班" at bounding box center [826, 391] width 35 height 32
